Goal: Task Accomplishment & Management: Manage account settings

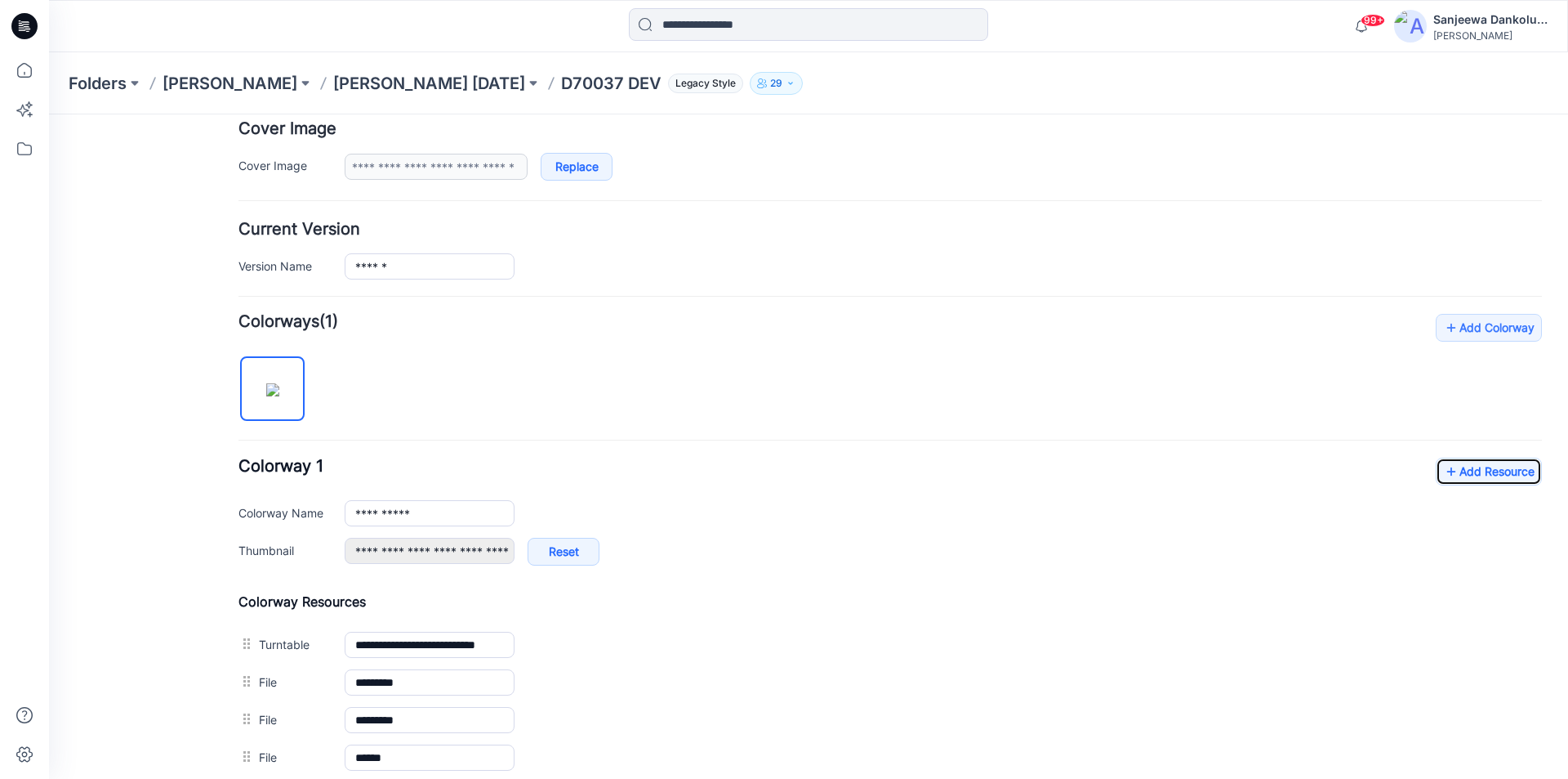
scroll to position [295, 0]
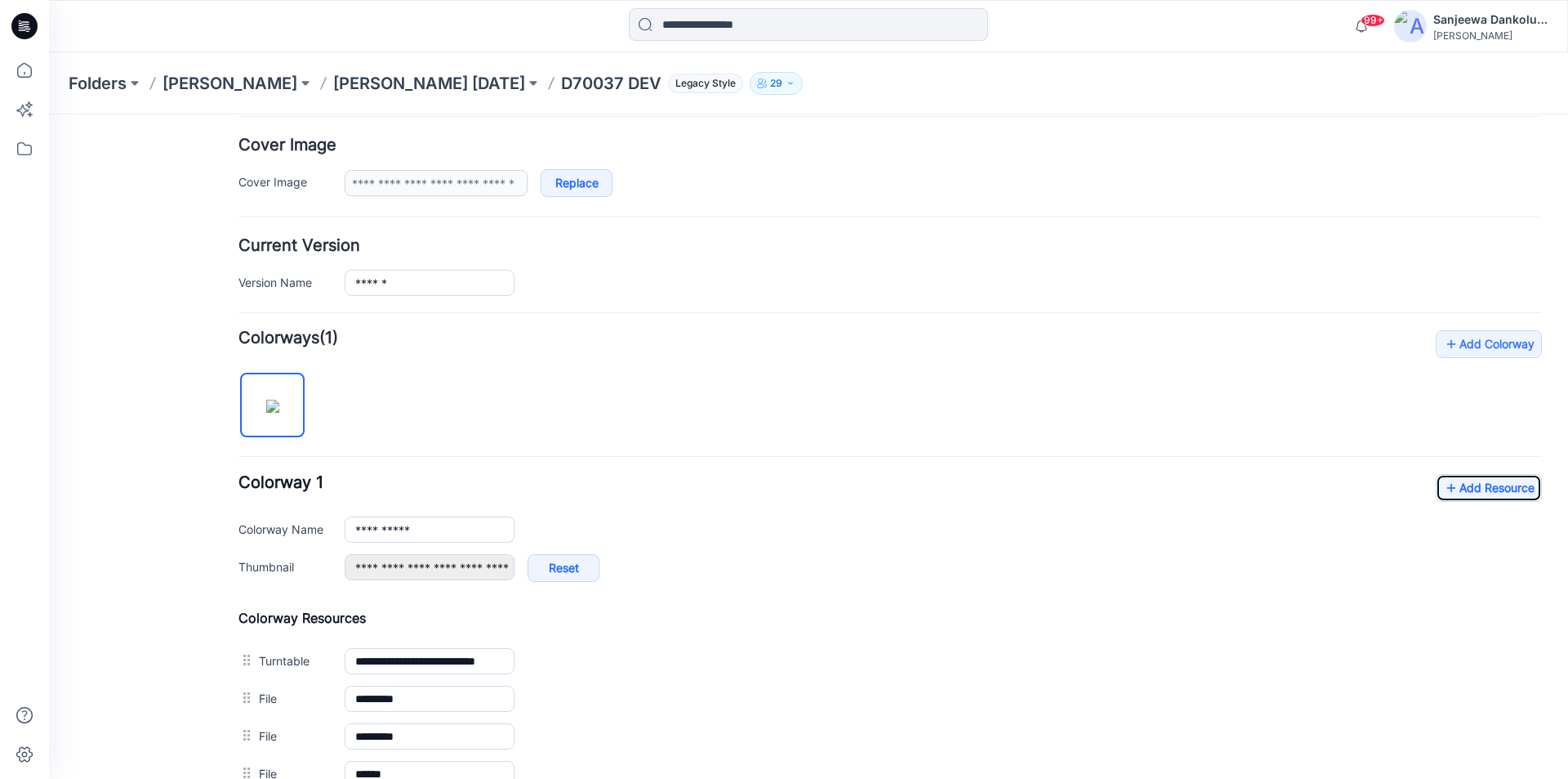
click at [22, 24] on icon at bounding box center [20, 23] width 3 height 1
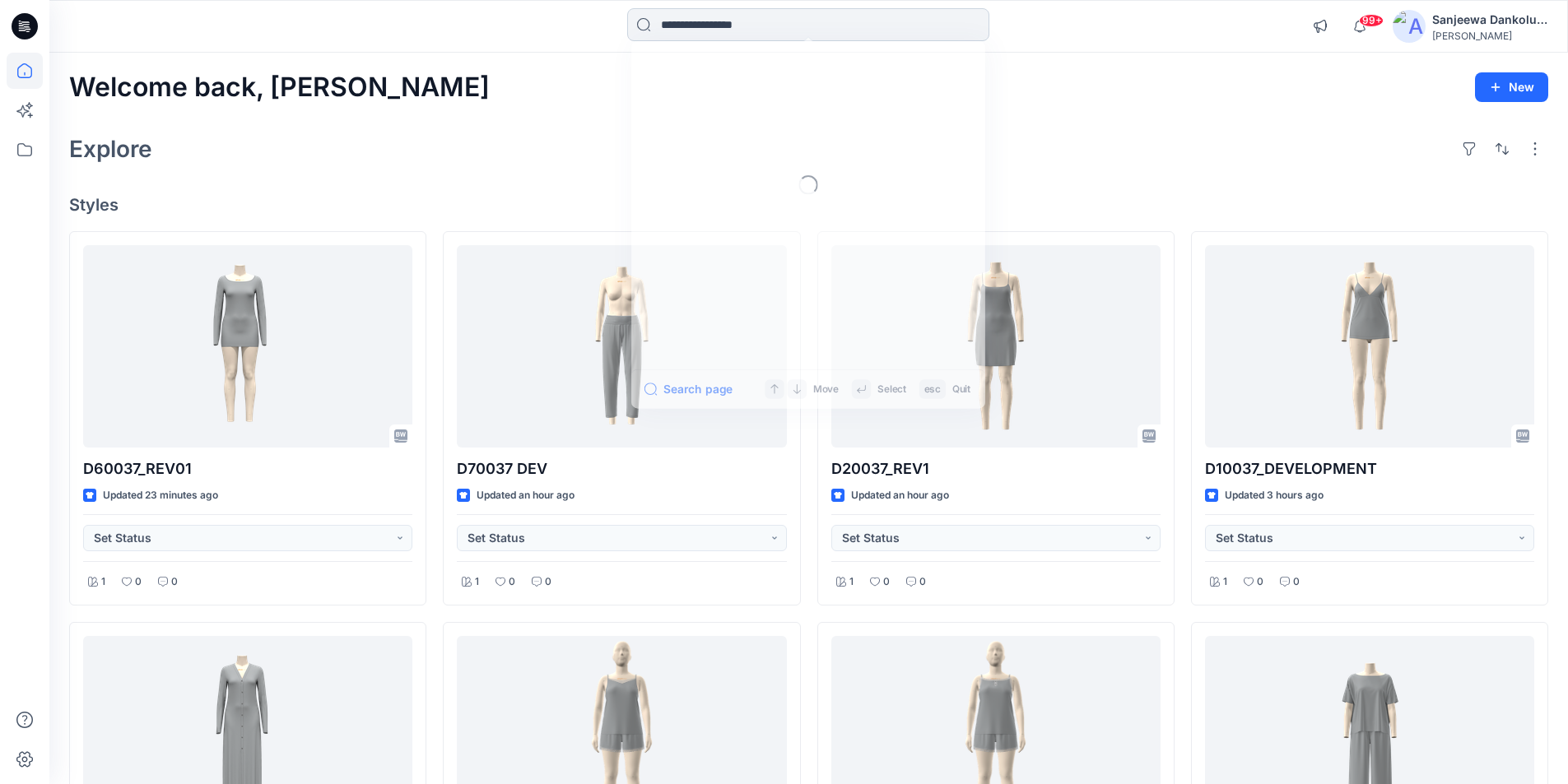
click at [674, 22] on input at bounding box center [808, 24] width 362 height 33
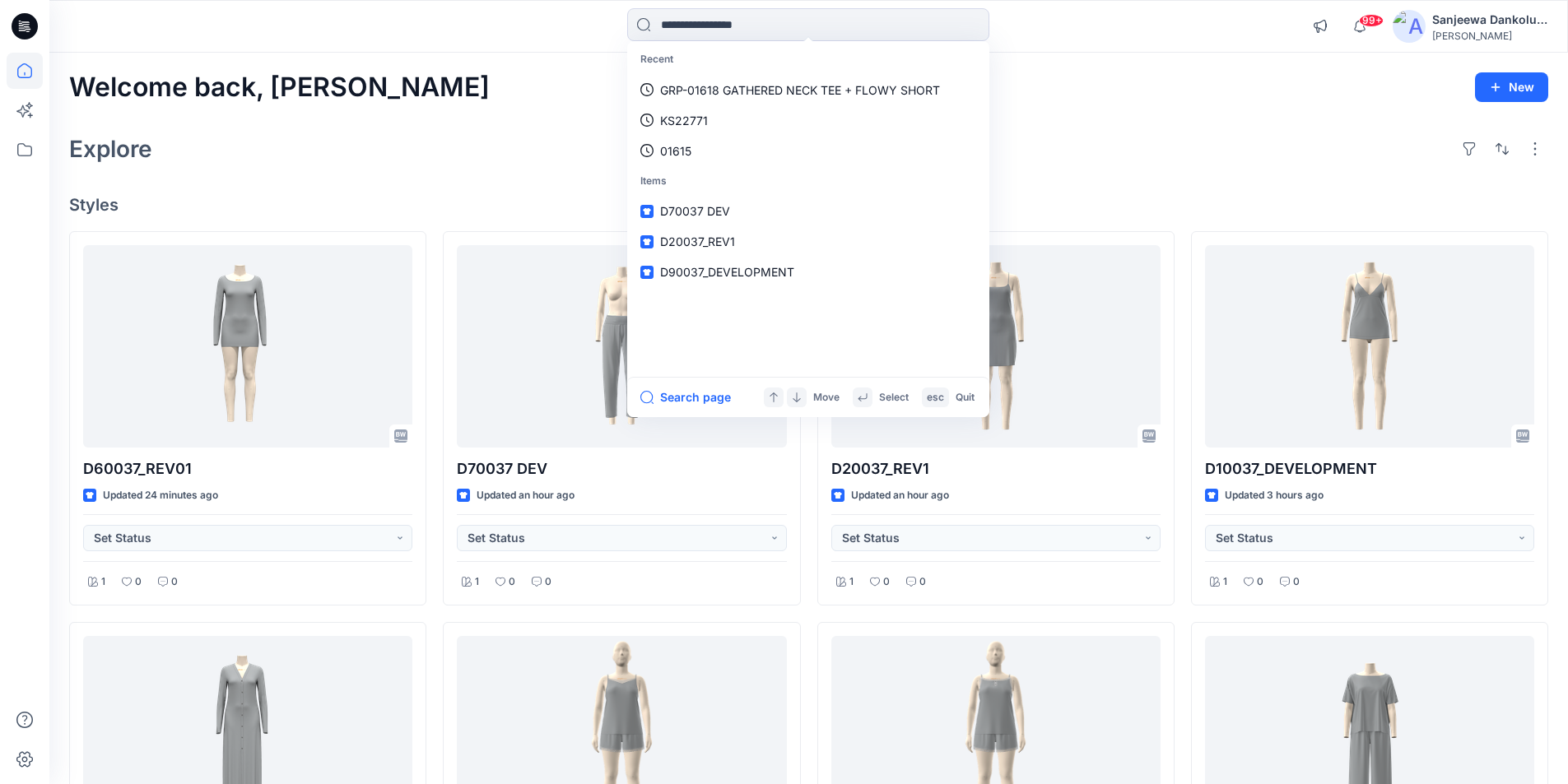
paste input "**********"
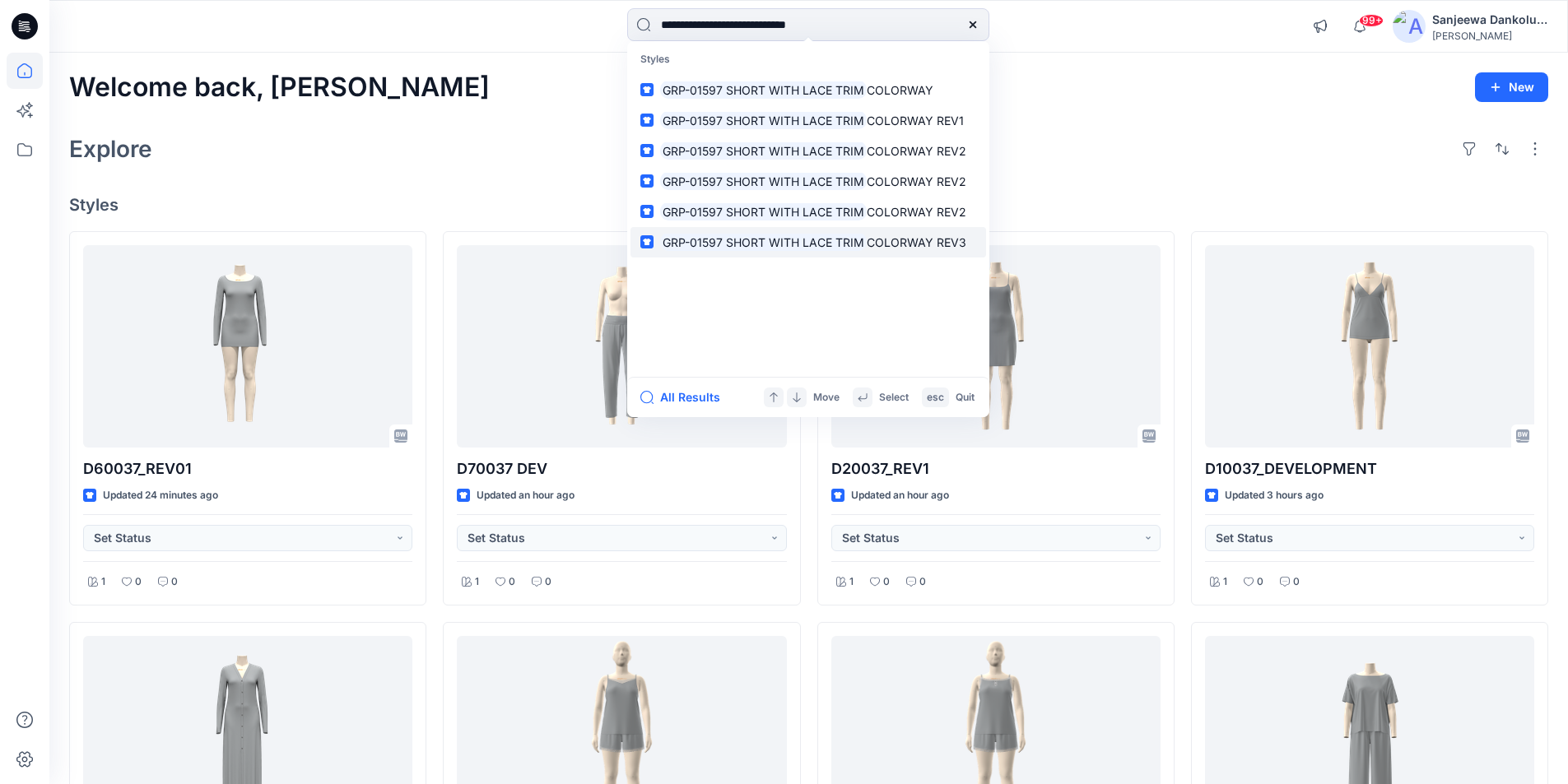
type input "**********"
click at [808, 243] on mark "GRP-01597 SHORT WITH LACE TRIM" at bounding box center [762, 242] width 206 height 19
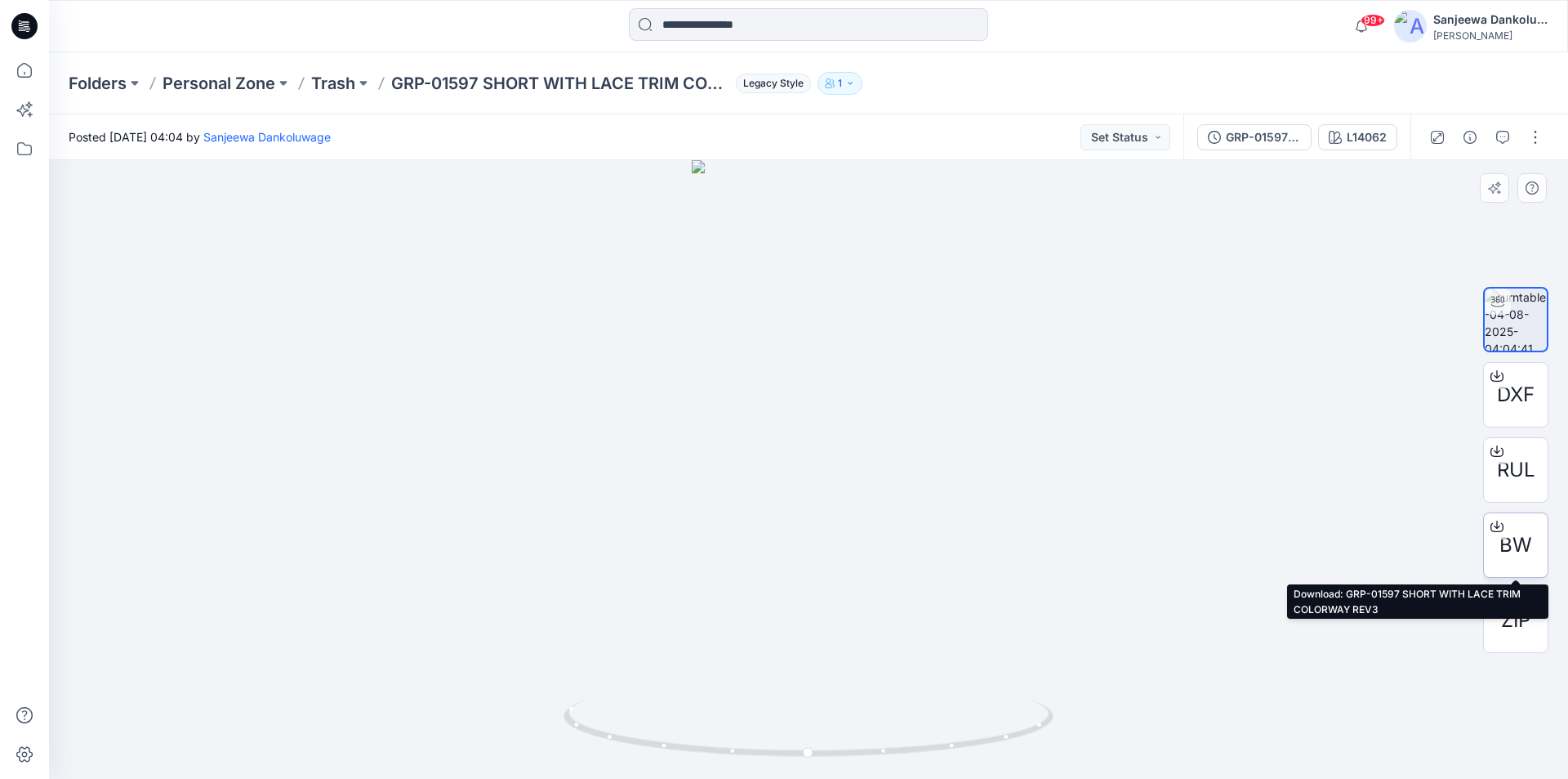
click at [1527, 543] on span "BW" at bounding box center [1516, 544] width 33 height 30
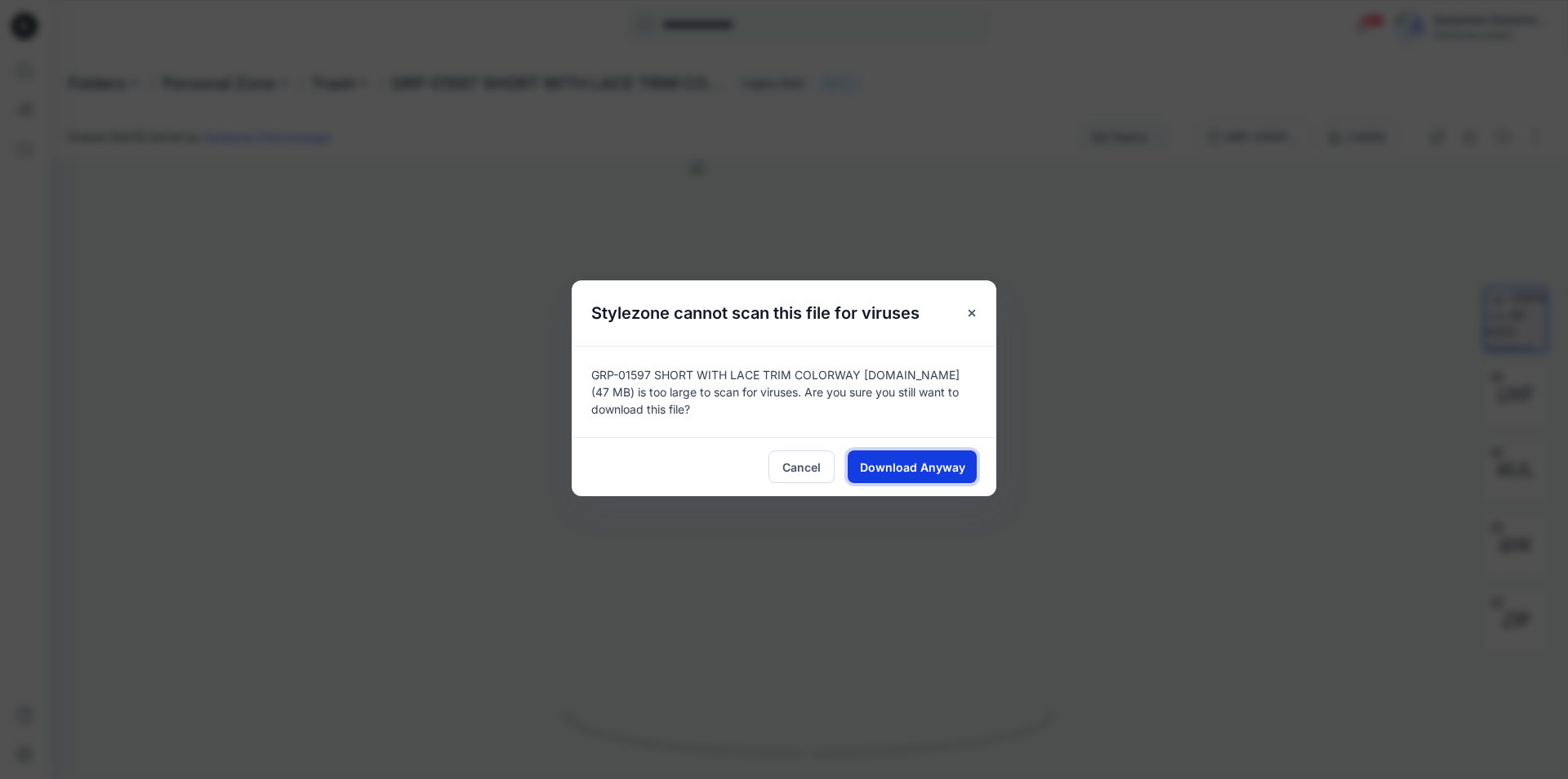
click at [896, 471] on span "Download Anyway" at bounding box center [913, 467] width 106 height 17
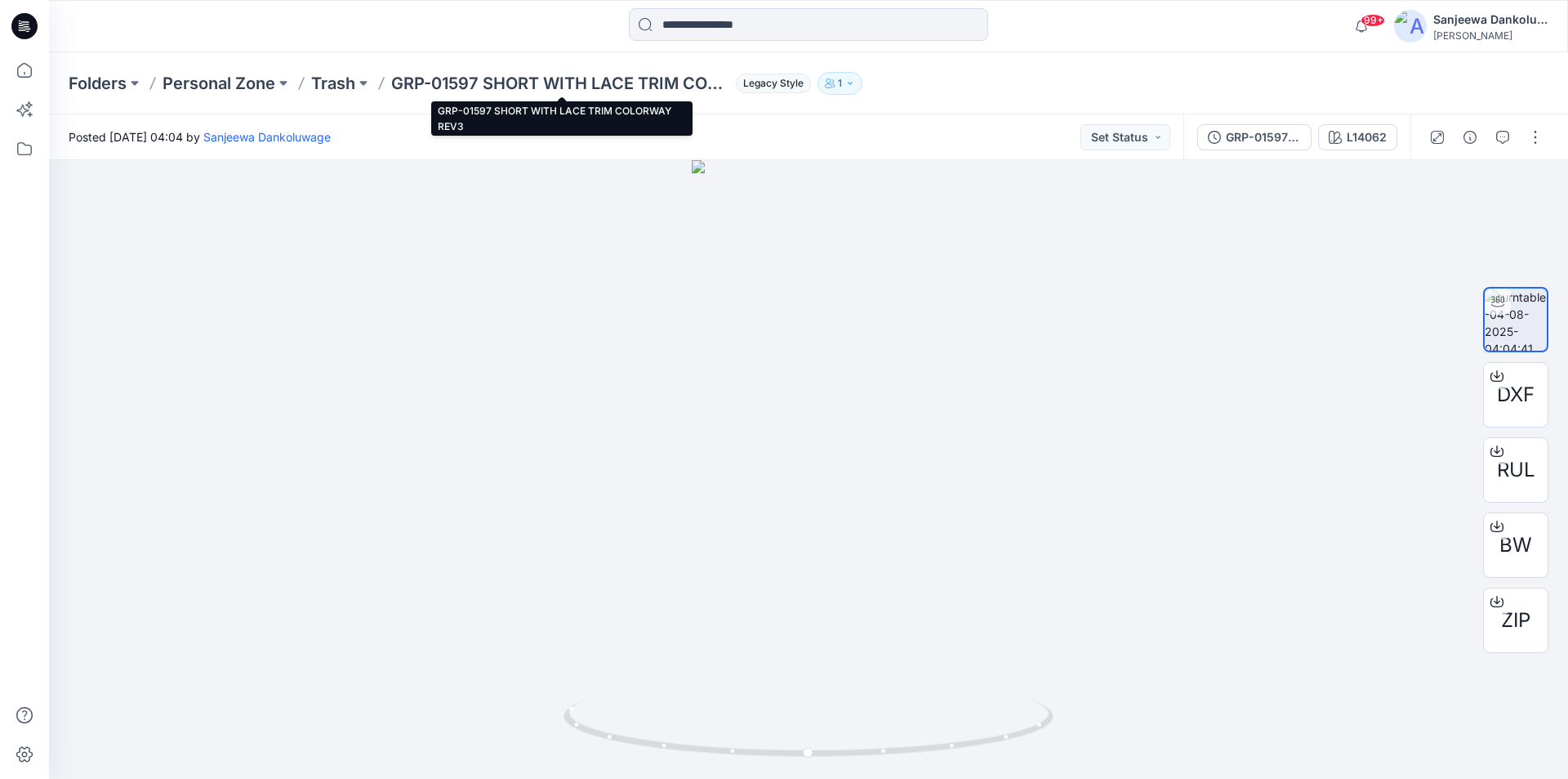
click at [460, 78] on p "GRP-01597 SHORT WITH LACE TRIM COLORWAY REV3" at bounding box center [560, 84] width 338 height 23
click at [769, 17] on input at bounding box center [809, 24] width 360 height 33
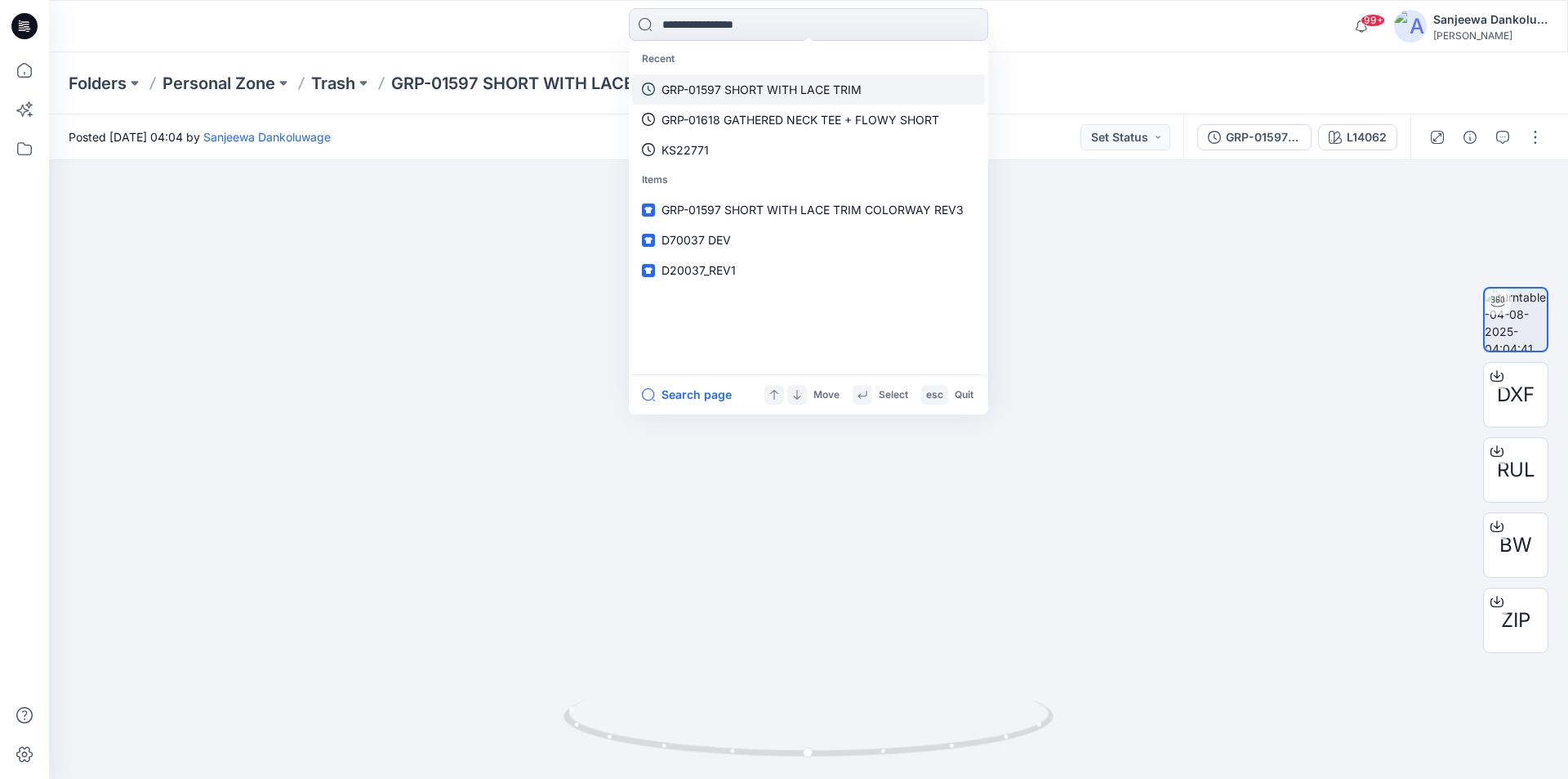
click at [742, 93] on p "GRP-01597 SHORT WITH LACE TRIM" at bounding box center [761, 89] width 200 height 17
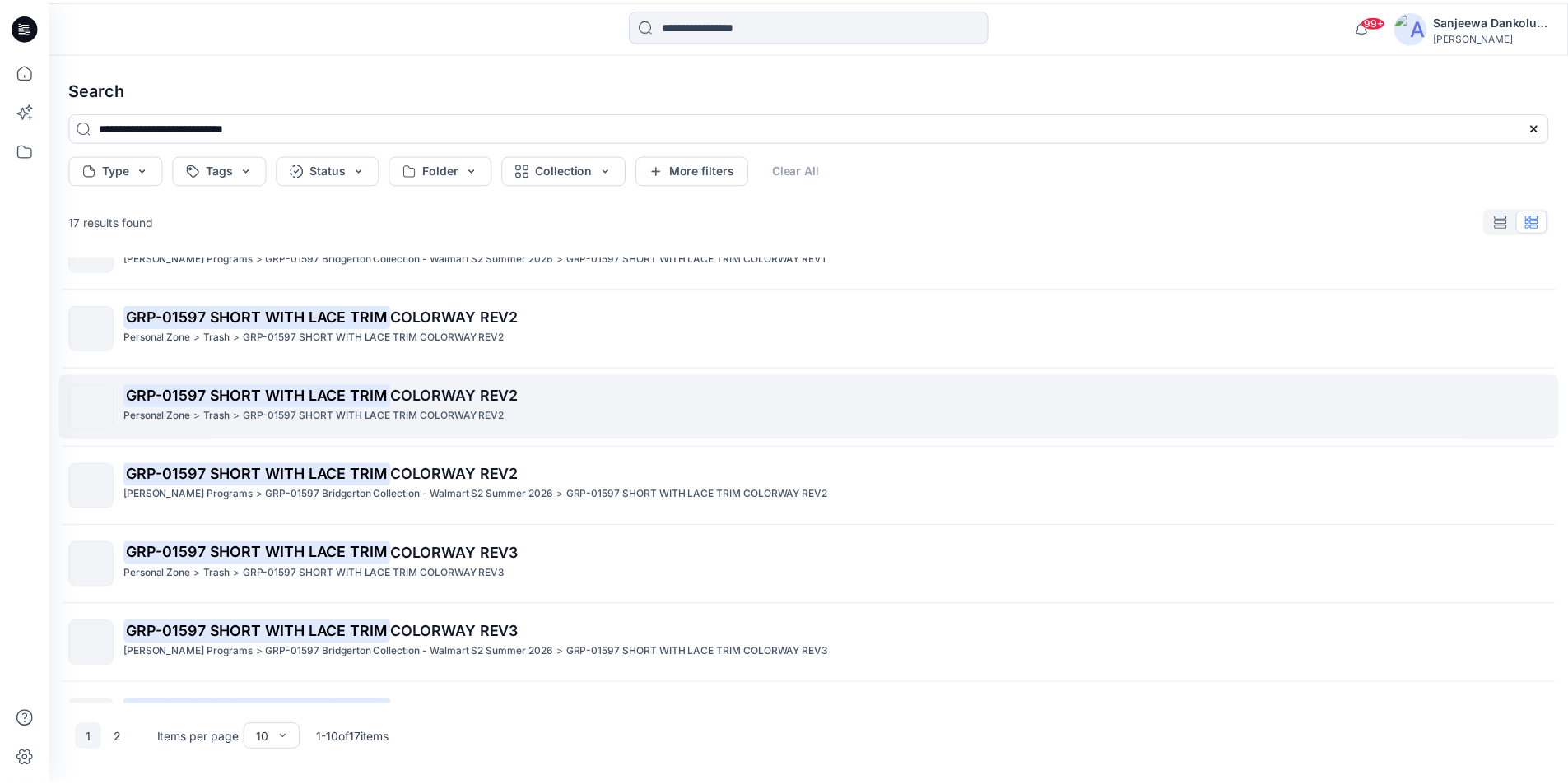
scroll to position [165, 0]
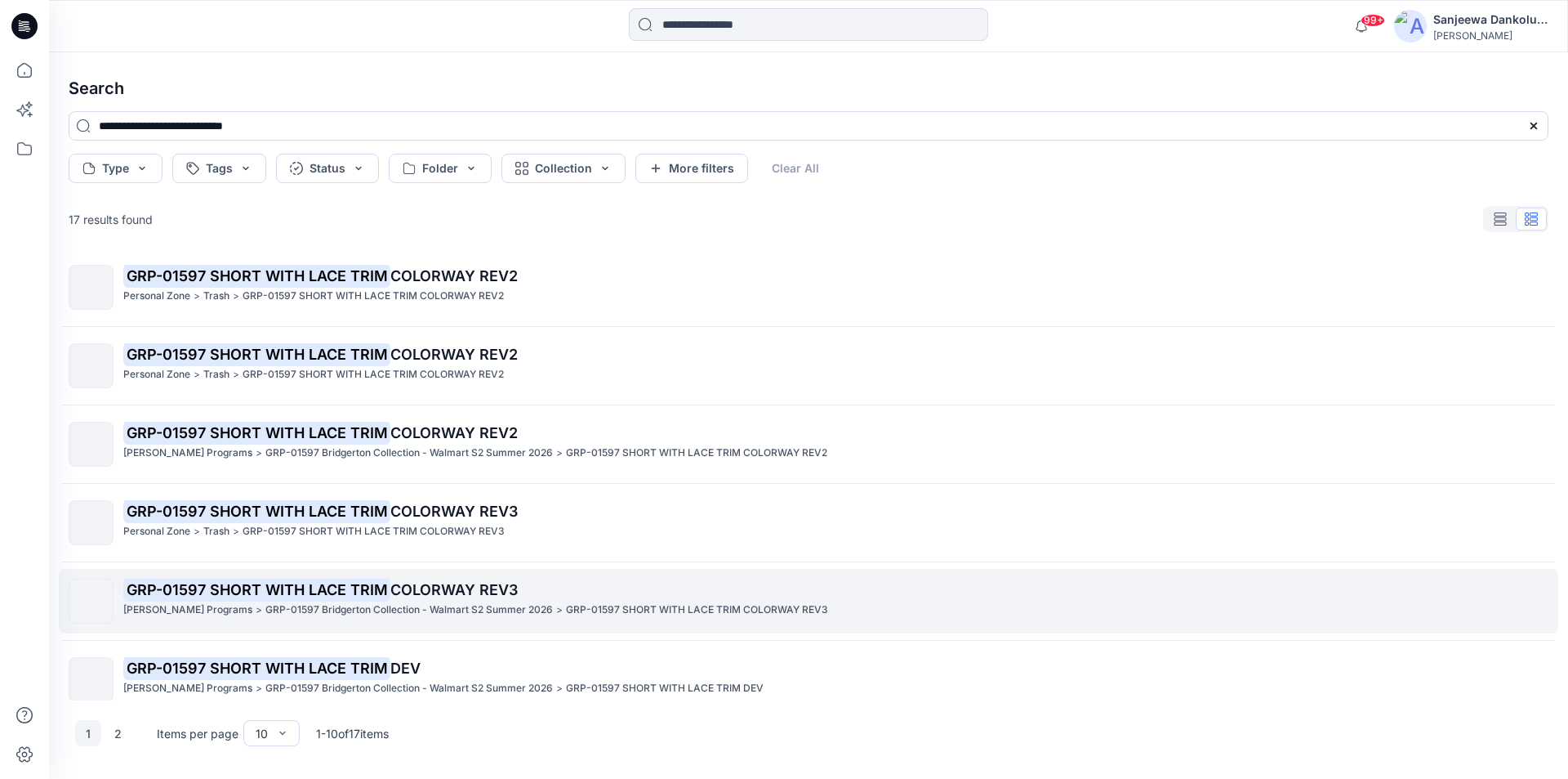
click at [439, 591] on span "COLORWAY REV3" at bounding box center [454, 590] width 128 height 17
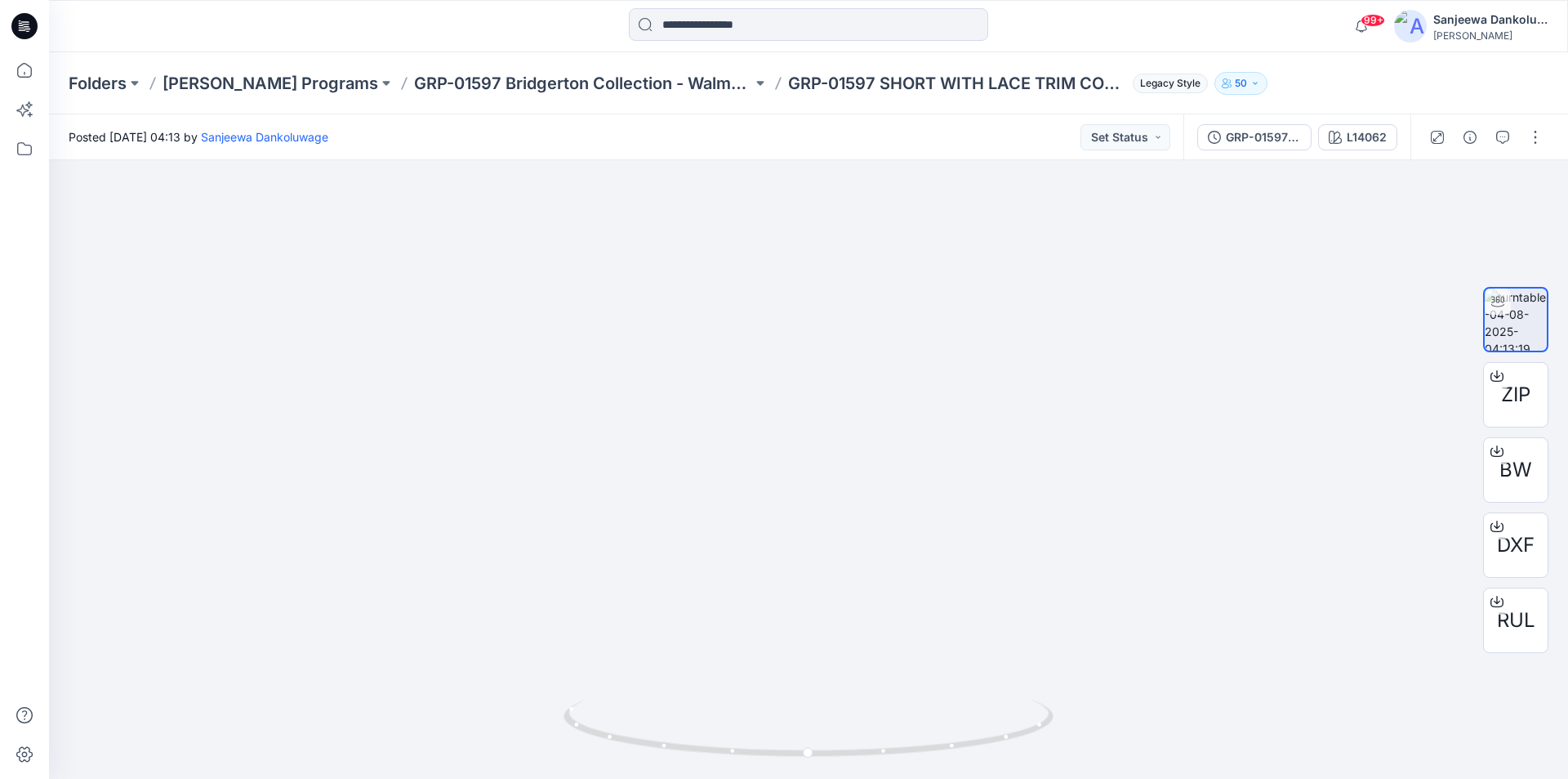
click at [24, 29] on icon at bounding box center [24, 26] width 26 height 26
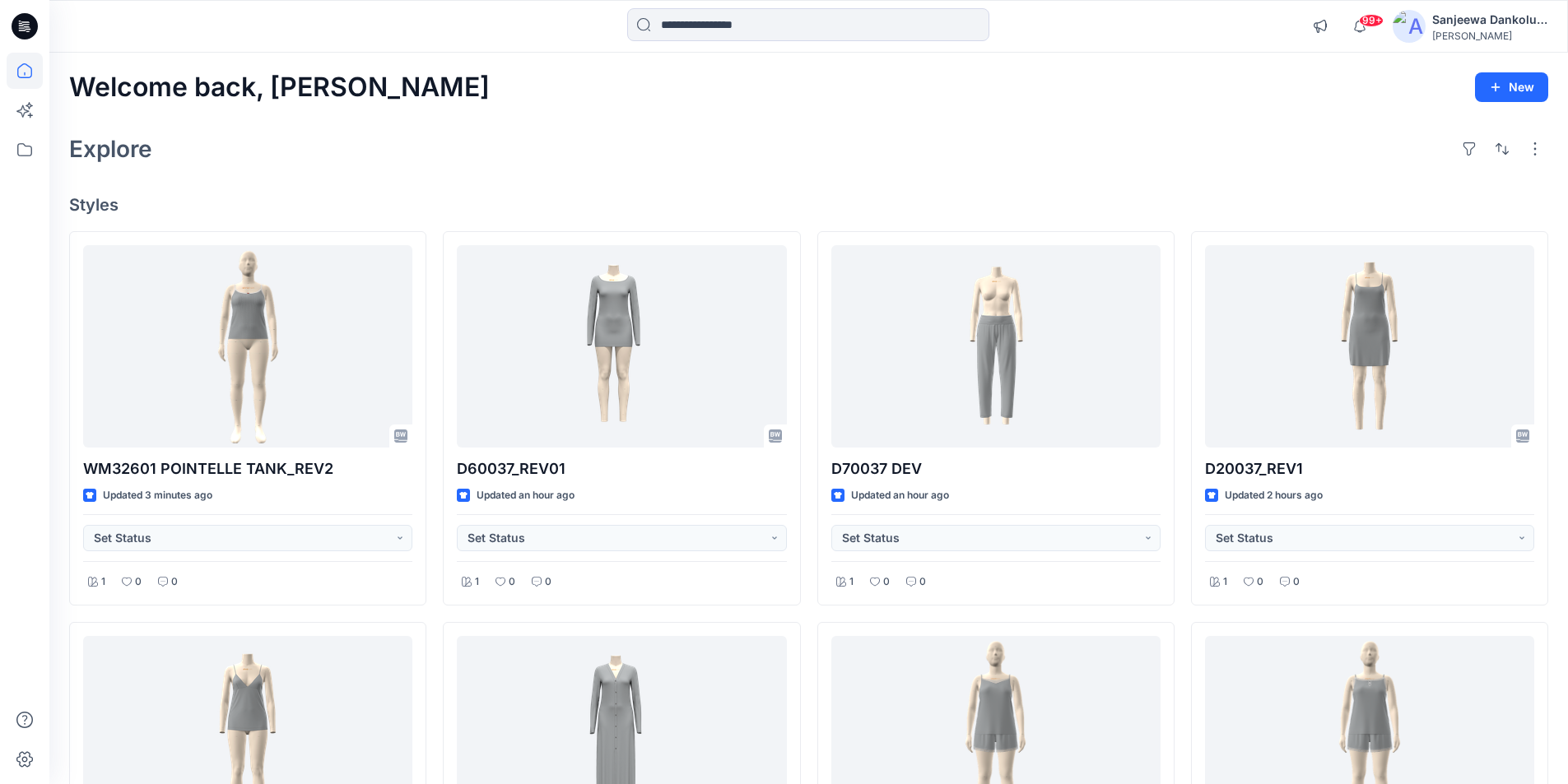
click at [21, 24] on icon at bounding box center [20, 23] width 3 height 1
click at [15, 22] on icon at bounding box center [24, 26] width 26 height 26
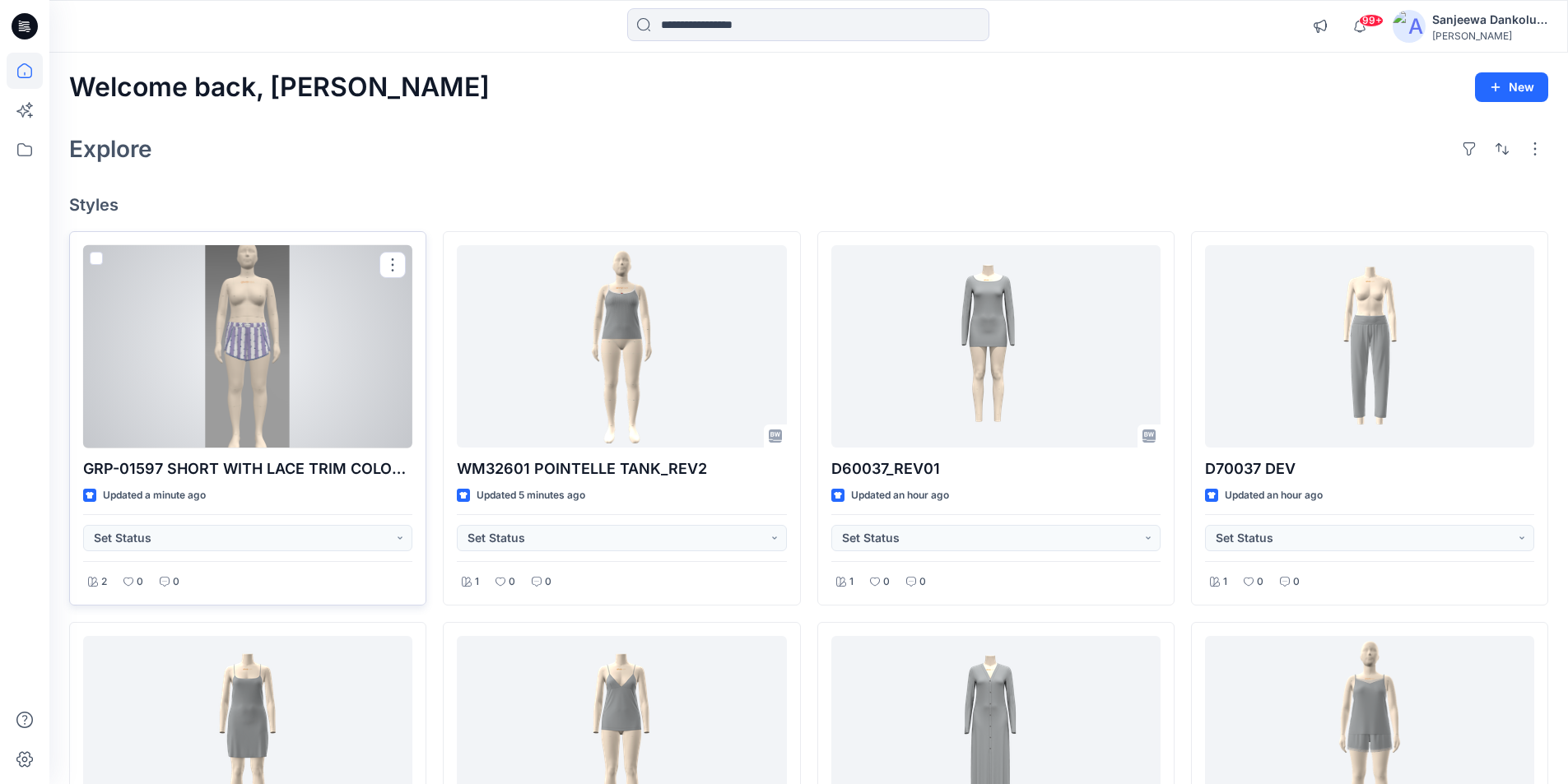
click at [275, 326] on div at bounding box center [248, 347] width 329 height 203
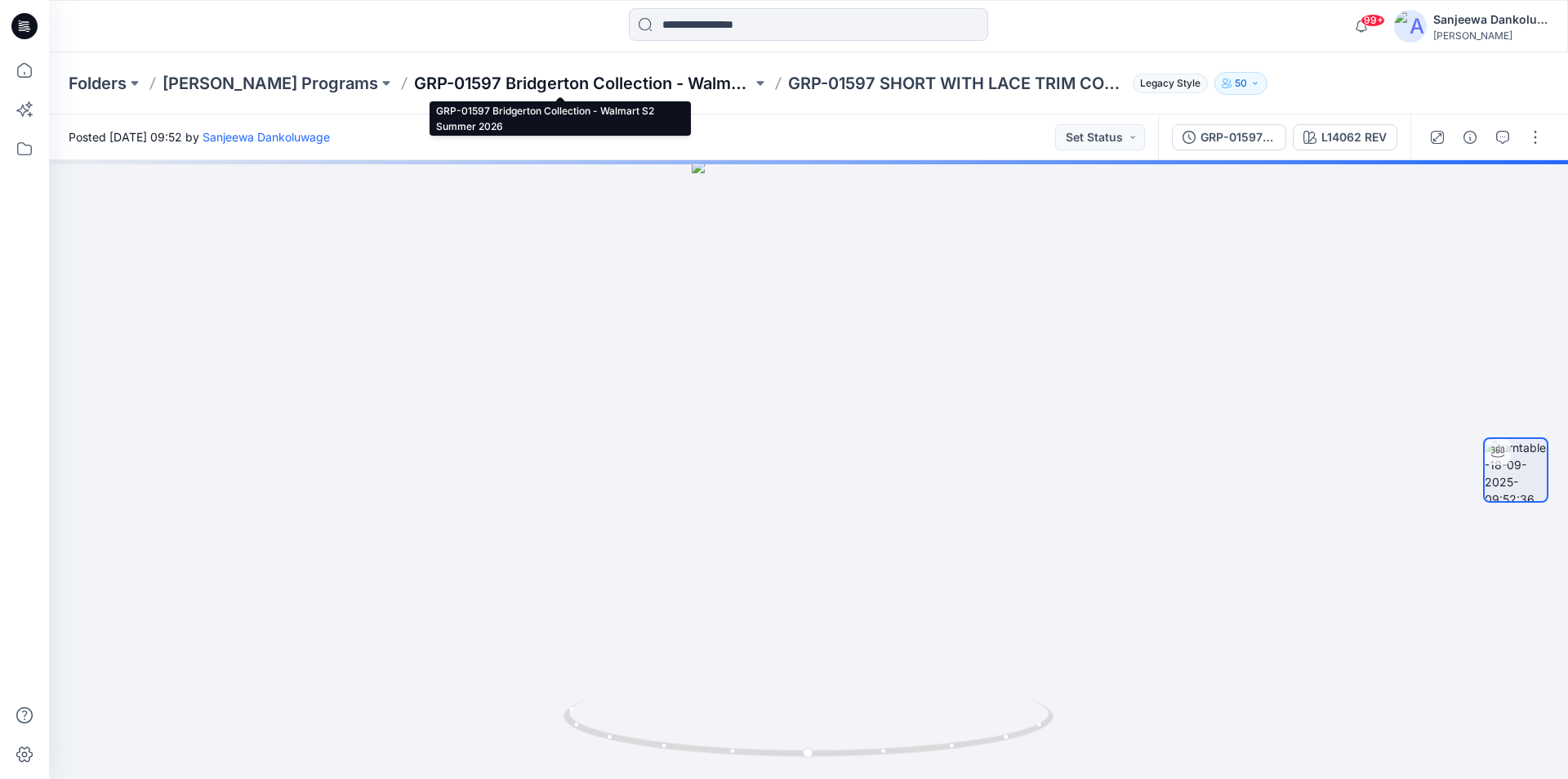
click at [476, 81] on p "GRP-01597 Bridgerton Collection - Walmart S2 Summer 2026" at bounding box center [584, 84] width 338 height 23
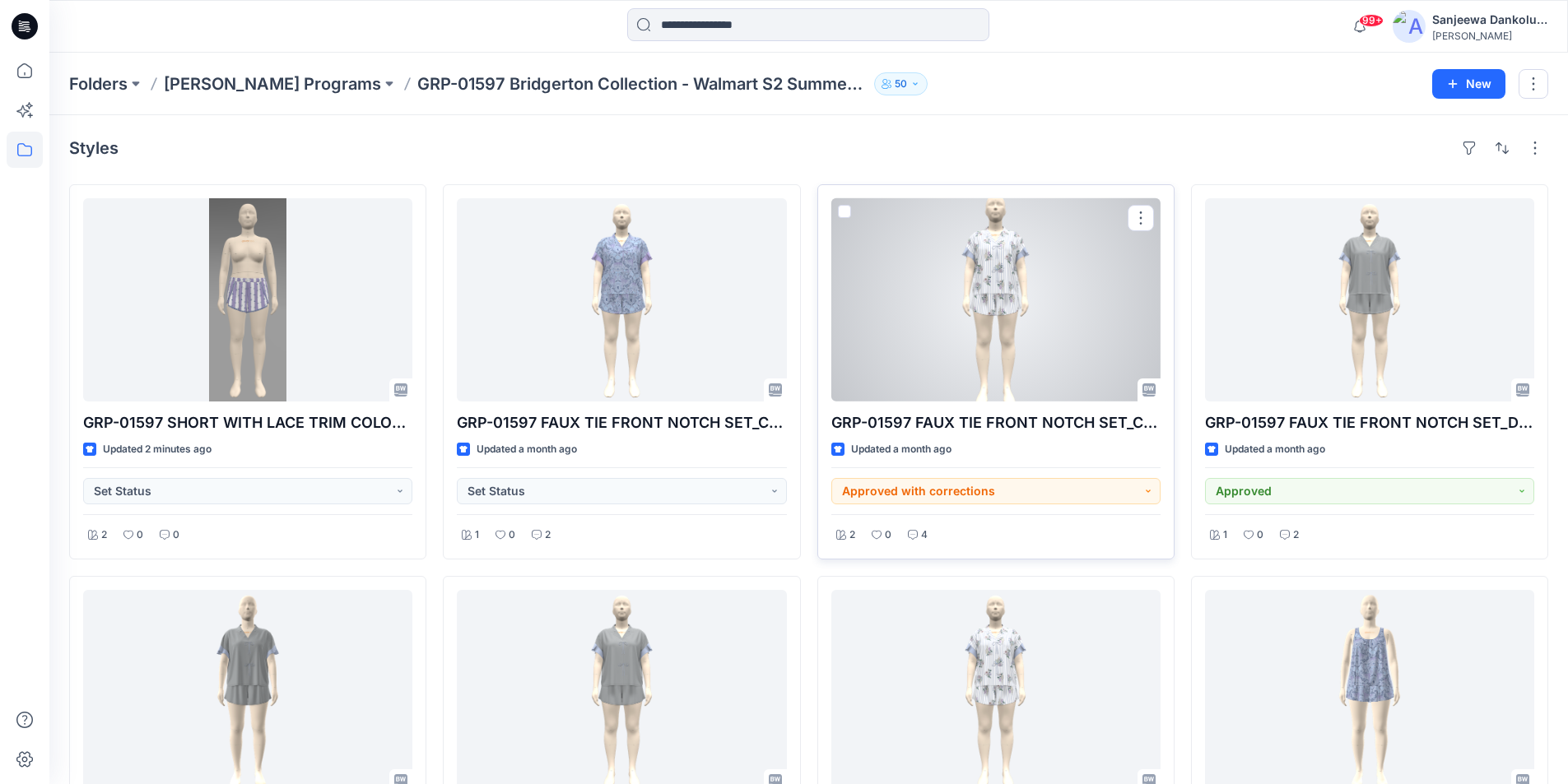
click at [1014, 306] on div at bounding box center [996, 300] width 329 height 203
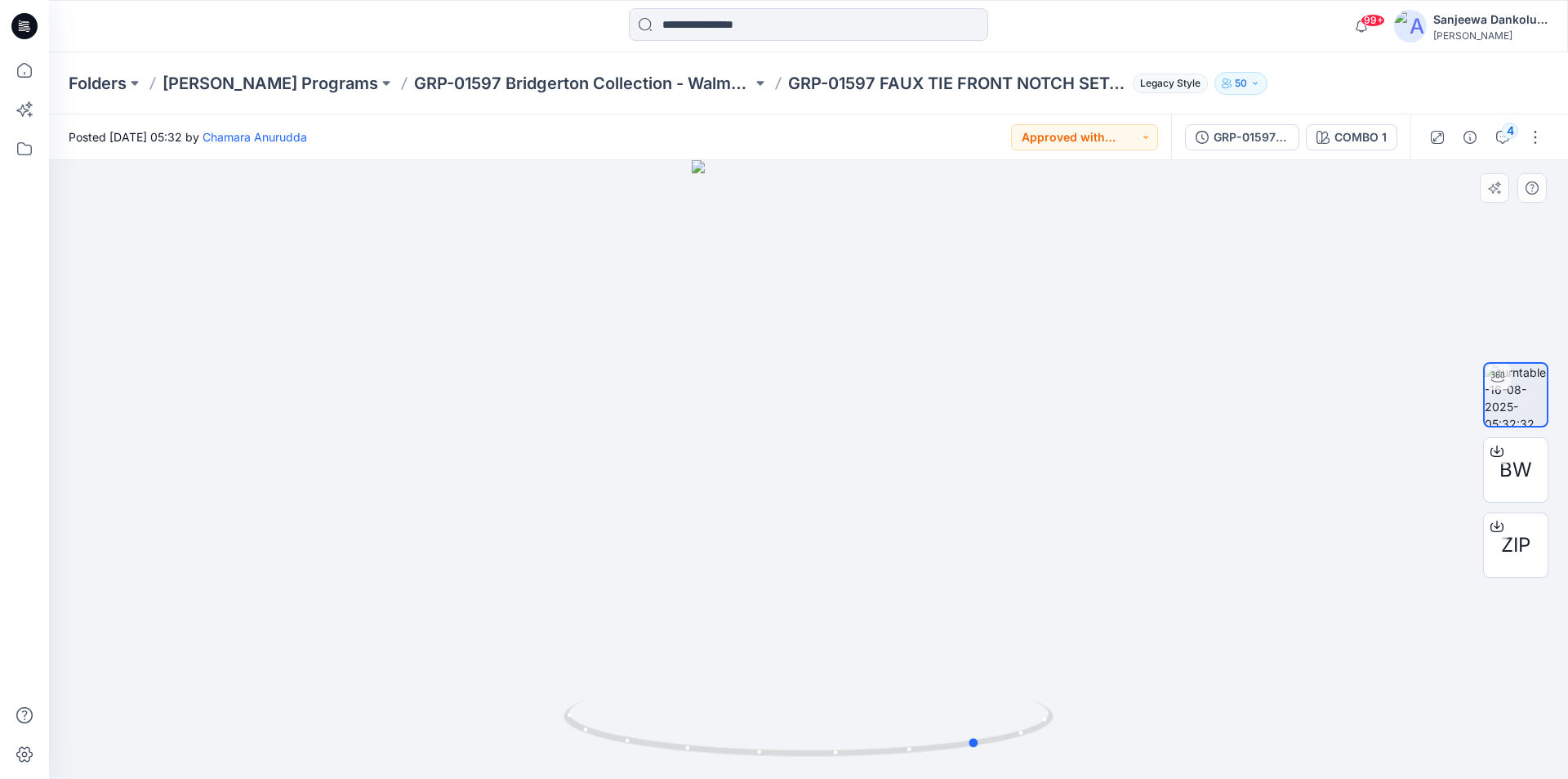
drag, startPoint x: 815, startPoint y: 753, endPoint x: 497, endPoint y: 454, distance: 436.5
click at [497, 454] on div at bounding box center [809, 469] width 1520 height 618
click at [26, 21] on icon at bounding box center [24, 26] width 26 height 26
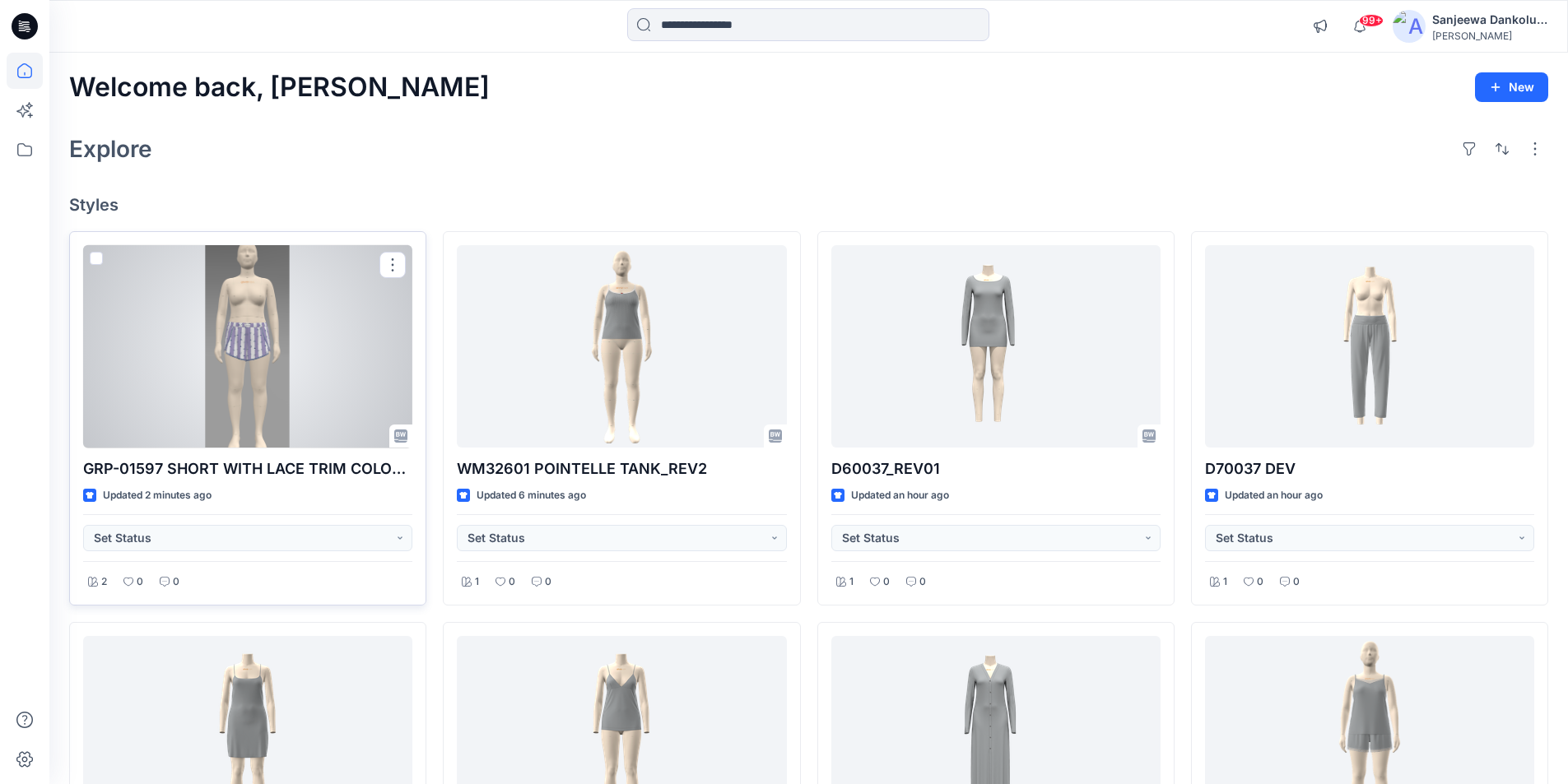
click at [320, 348] on div at bounding box center [248, 347] width 329 height 203
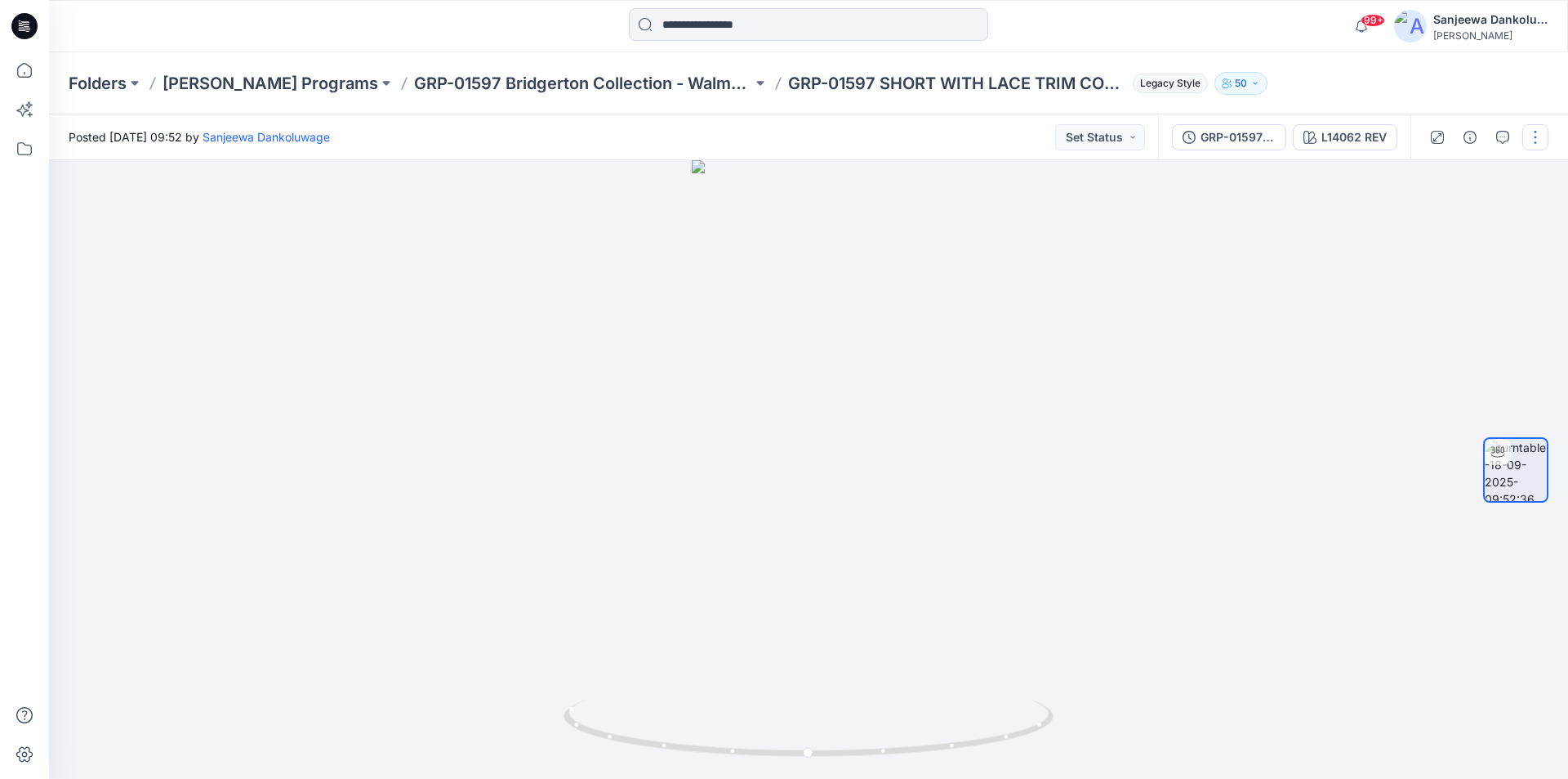
click at [1531, 138] on button "button" at bounding box center [1535, 137] width 26 height 26
click at [1455, 176] on button "Edit" at bounding box center [1467, 175] width 150 height 30
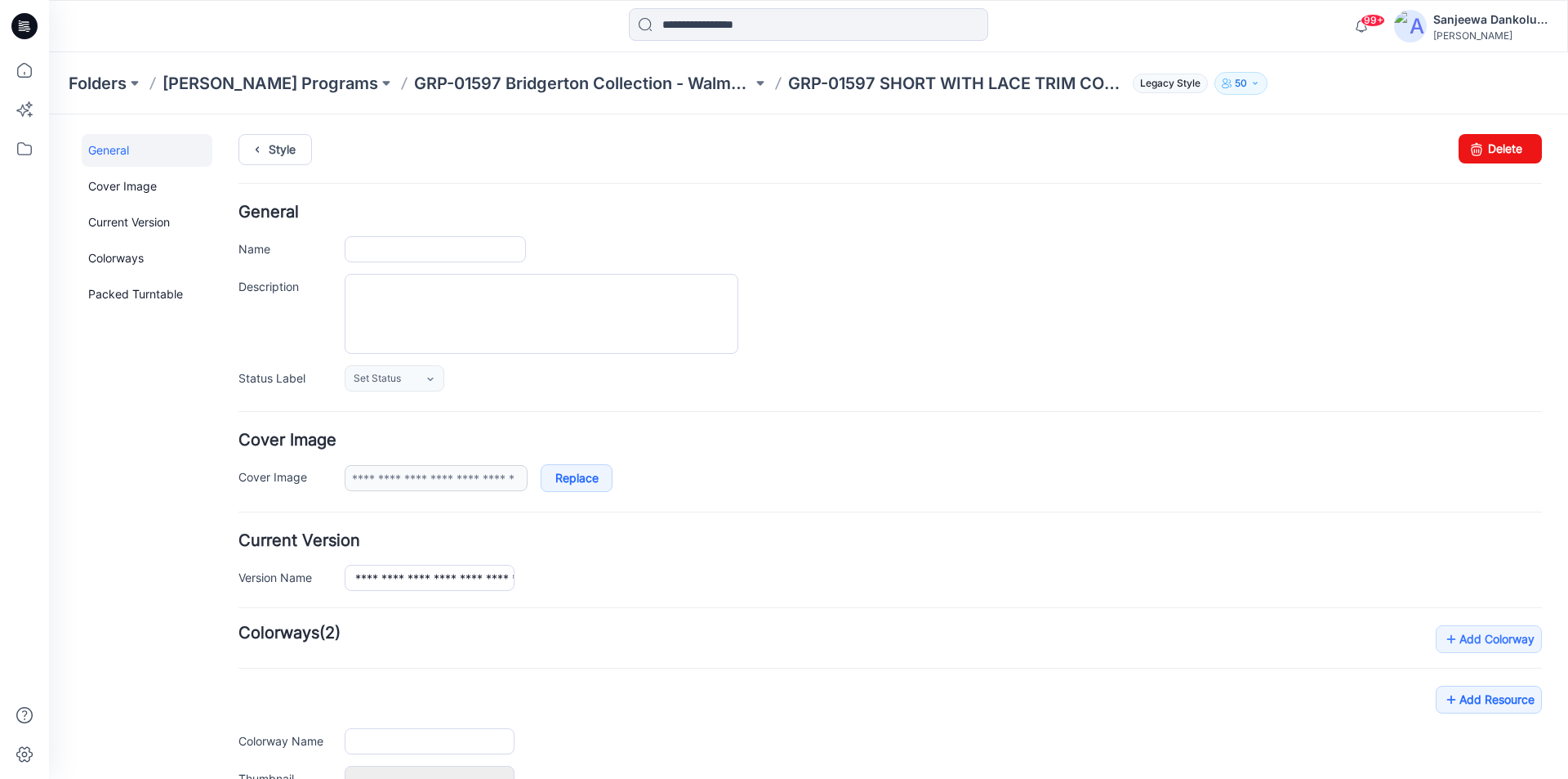
type input "**********"
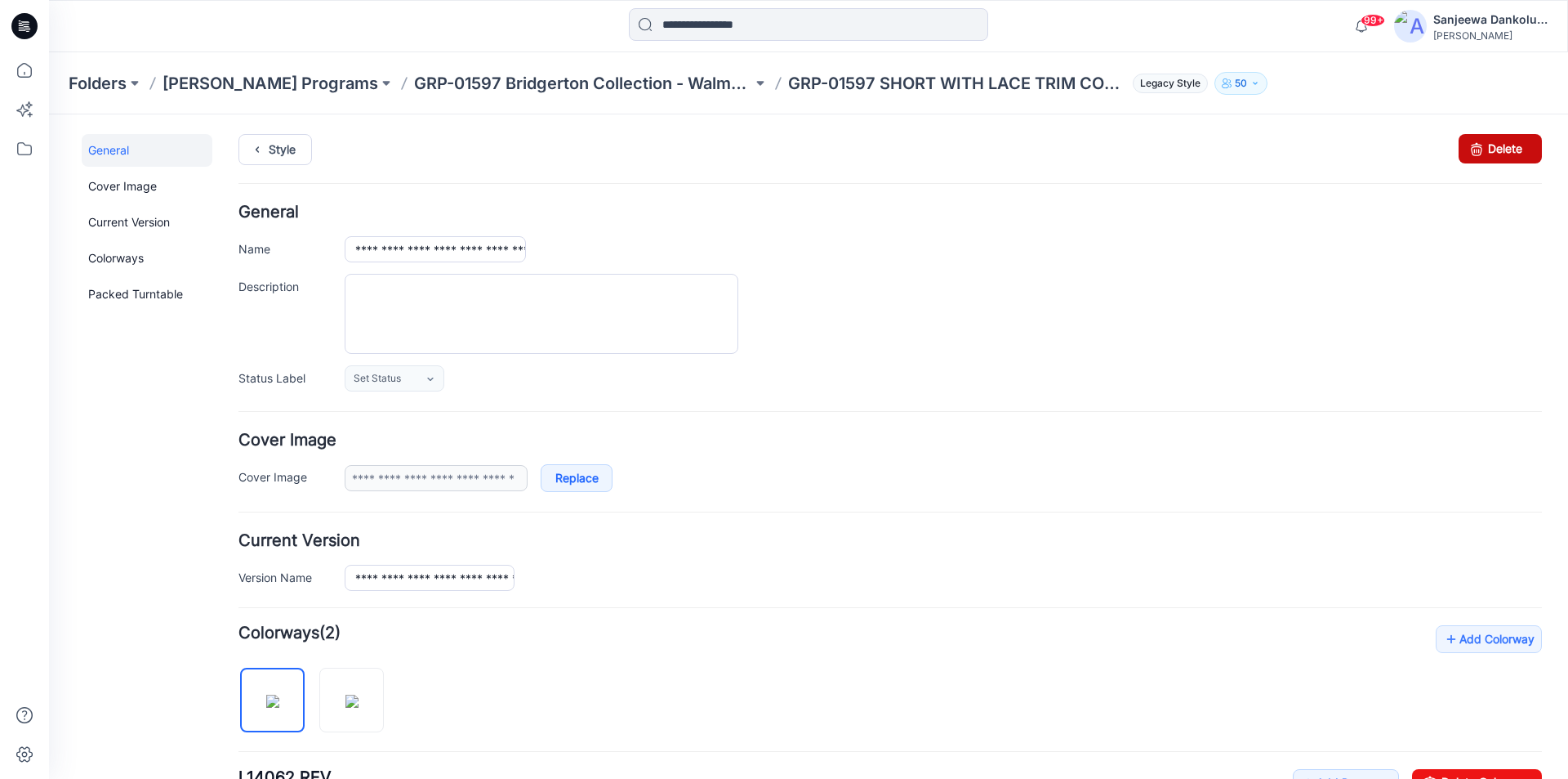
drag, startPoint x: 1496, startPoint y: 137, endPoint x: 889, endPoint y: 214, distance: 611.9
click at [1496, 137] on link "Delete" at bounding box center [1501, 148] width 84 height 30
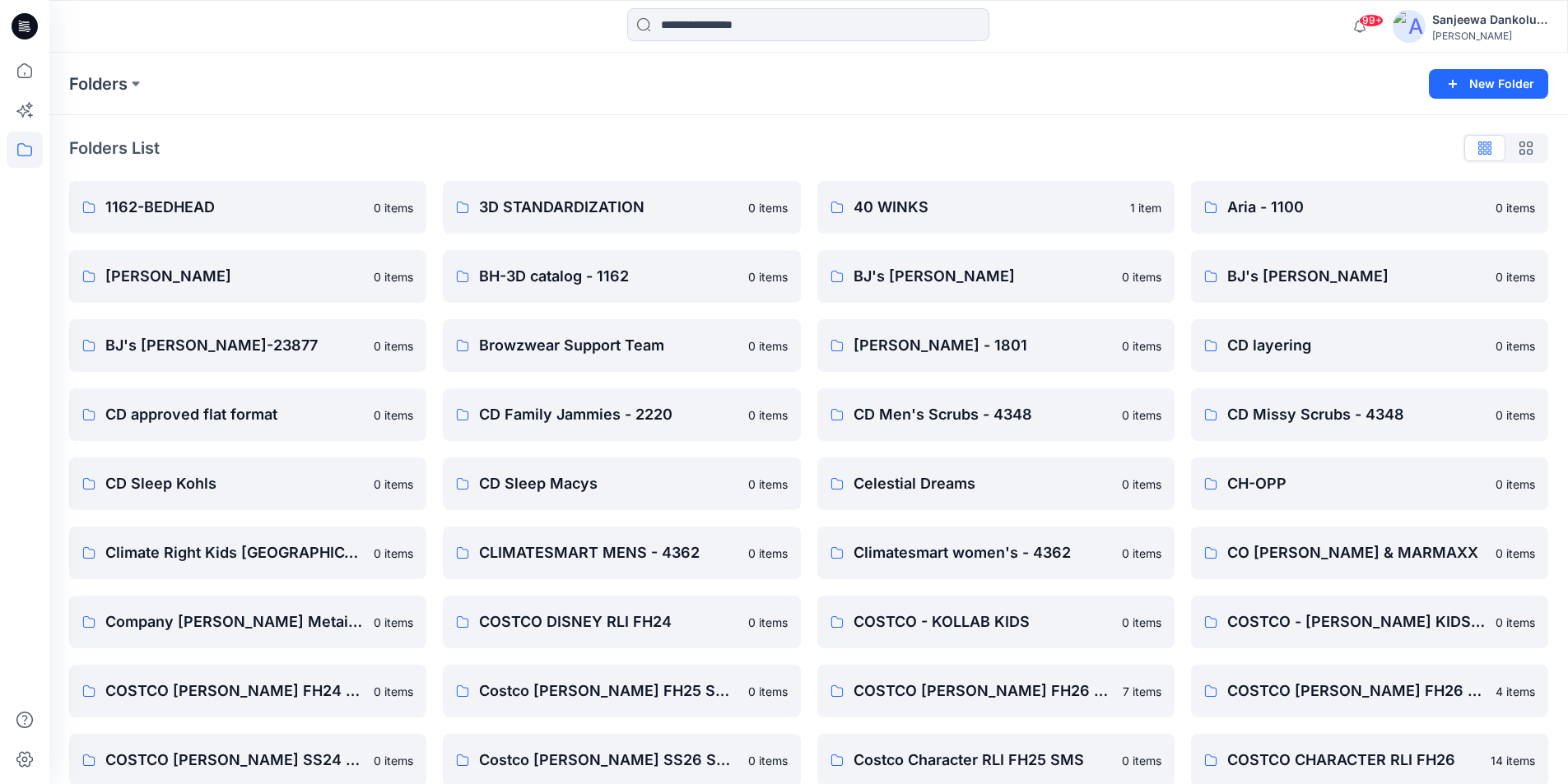
click at [27, 26] on icon at bounding box center [27, 26] width 7 height 1
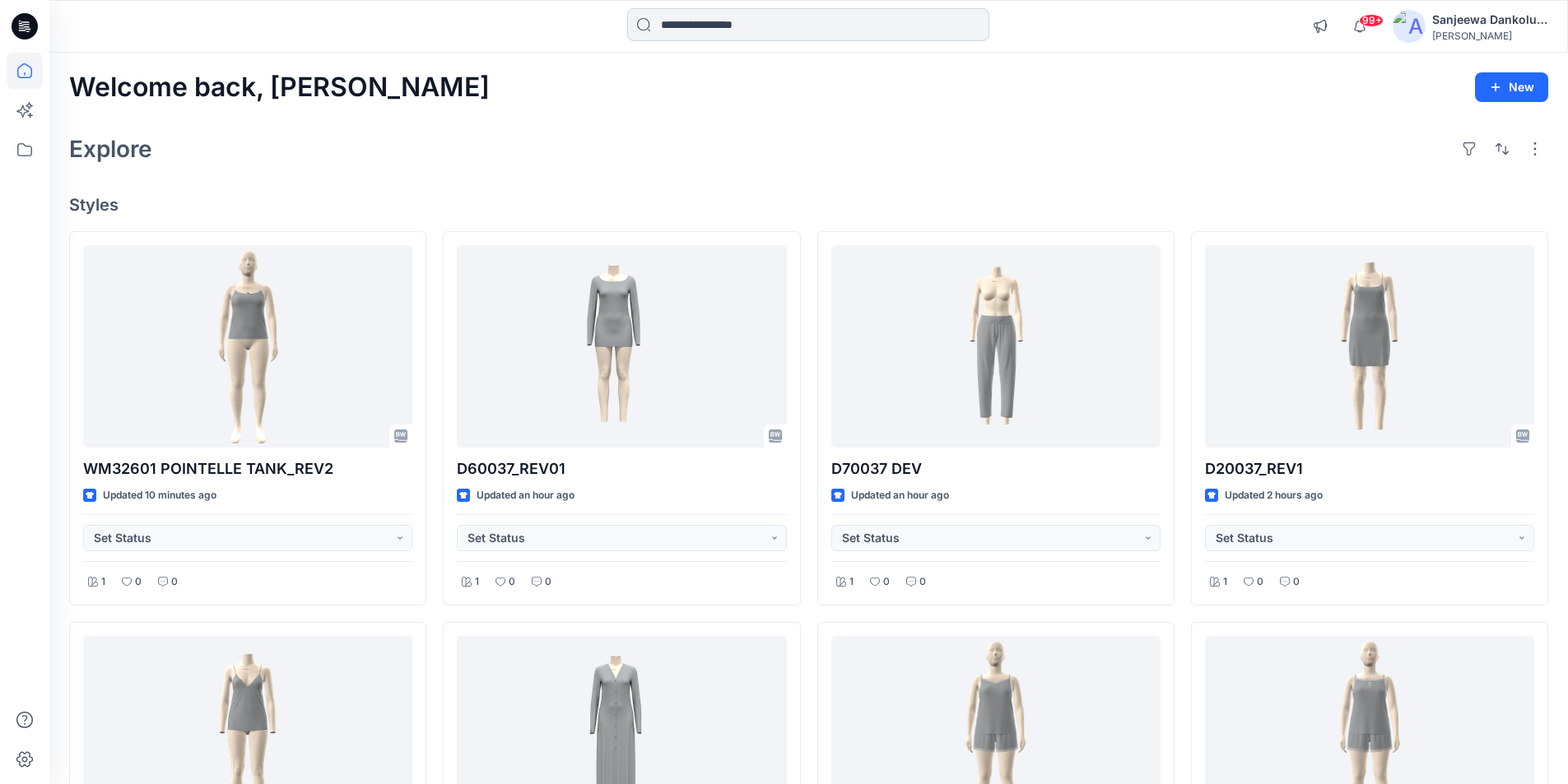
click at [732, 25] on input at bounding box center [808, 24] width 362 height 33
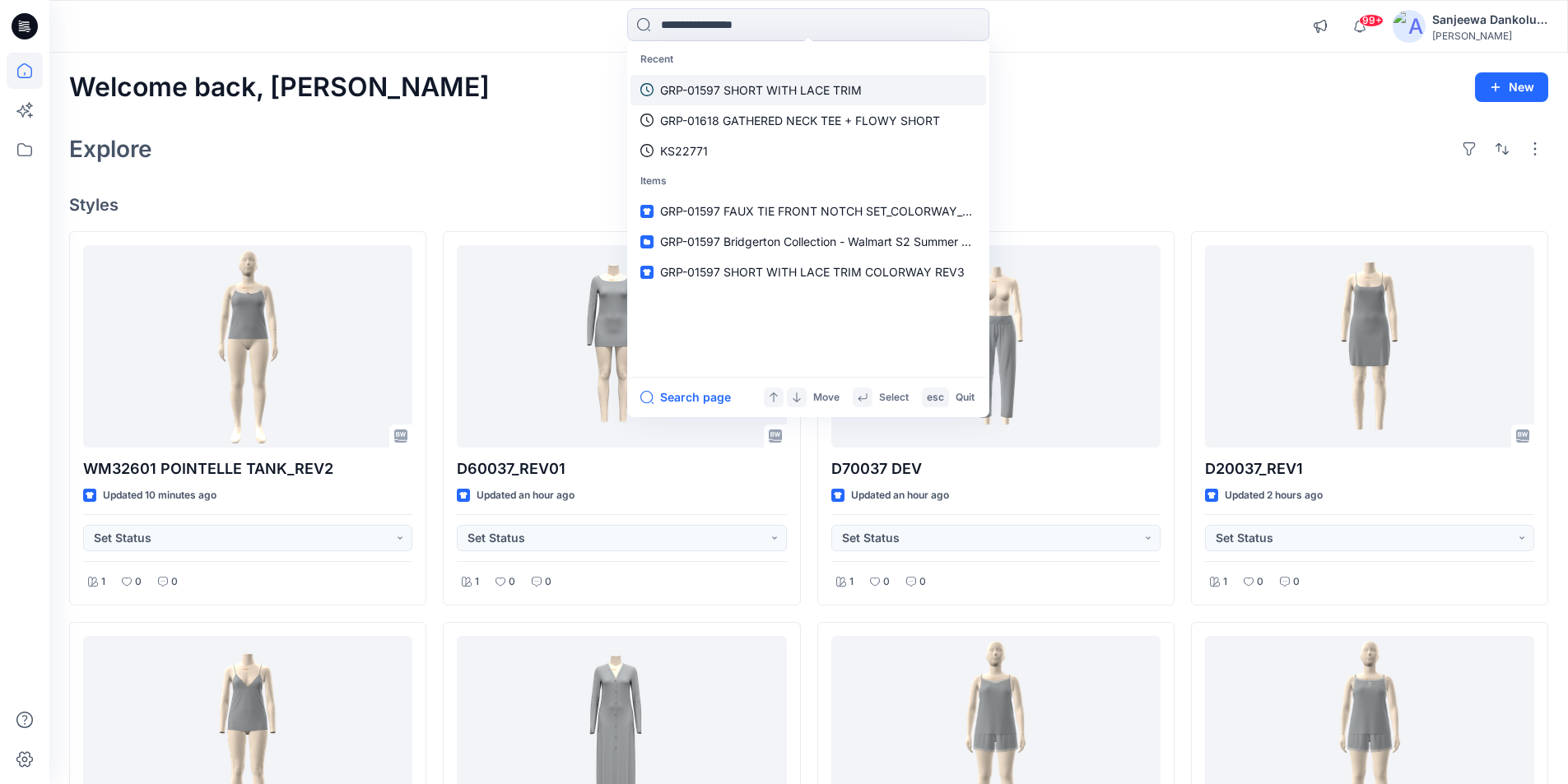
click at [734, 93] on p "GRP-01597 SHORT WITH LACE TRIM" at bounding box center [760, 90] width 201 height 17
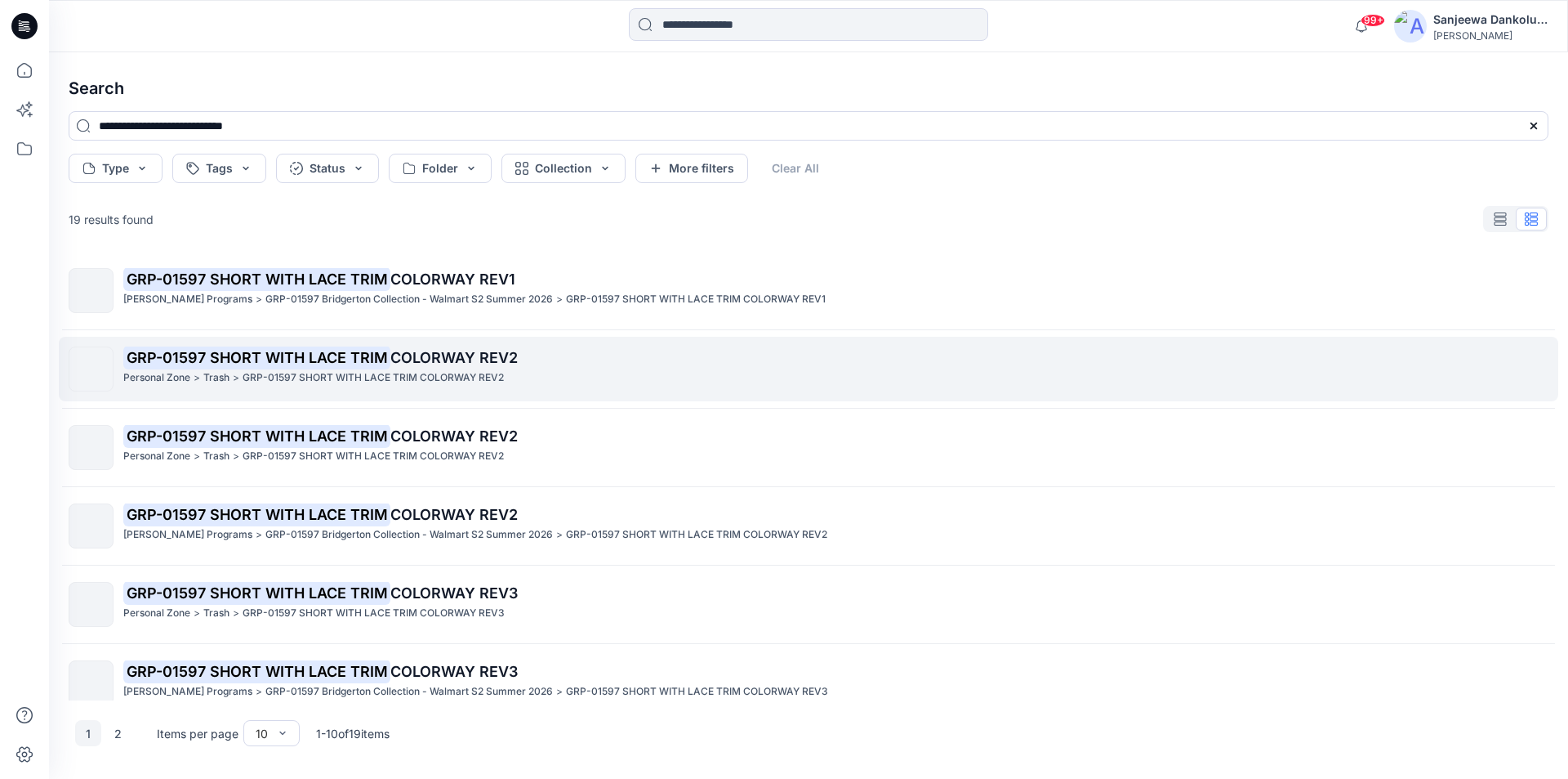
scroll to position [163, 0]
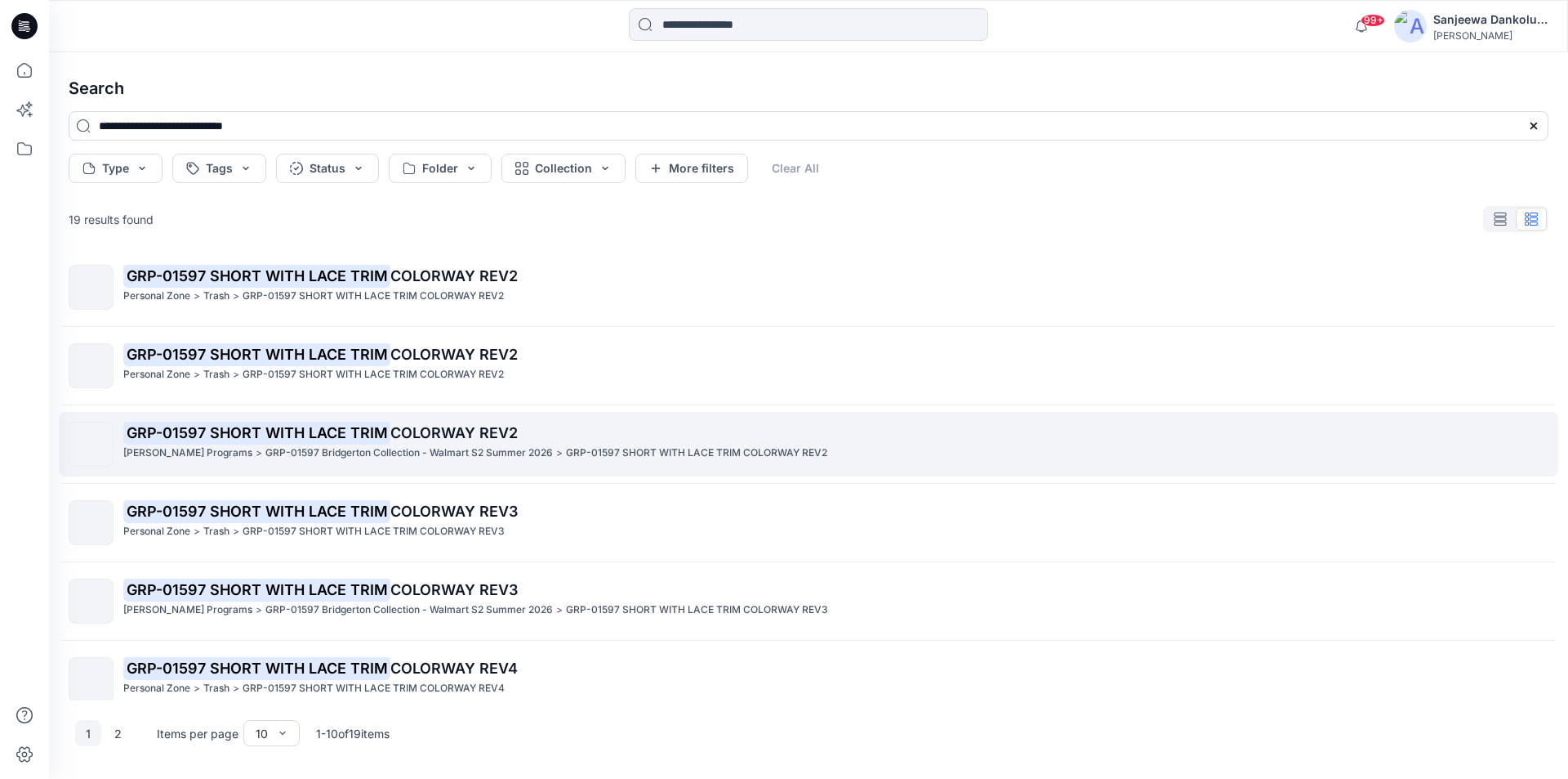
click at [312, 443] on mark "GRP-01597 SHORT WITH LACE TRIM" at bounding box center [257, 433] width 267 height 23
